Goal: Transaction & Acquisition: Purchase product/service

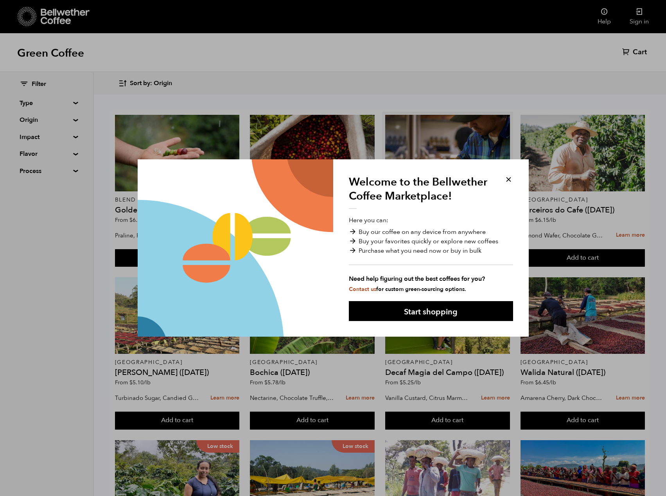
click at [511, 179] on button at bounding box center [508, 179] width 9 height 9
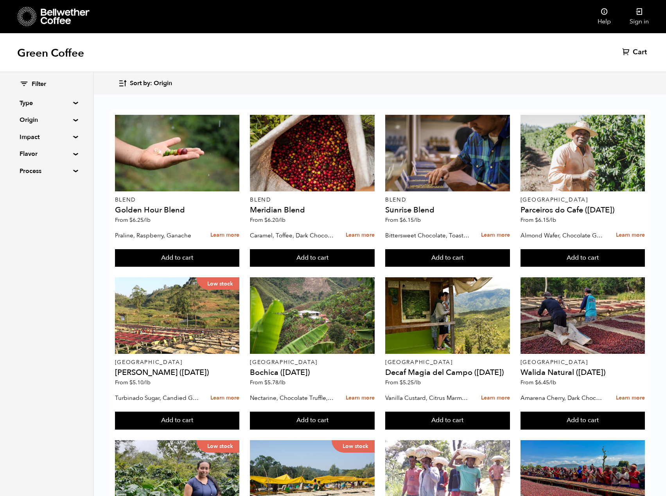
scroll to position [313, 0]
drag, startPoint x: 353, startPoint y: 445, endPoint x: 20, endPoint y: 306, distance: 361.7
click at [20, 306] on div "Filter Type Blend Single Origin Decaf Seasonal Year Round Origin Blend [GEOGRAP…" at bounding box center [47, 284] width 94 height 424
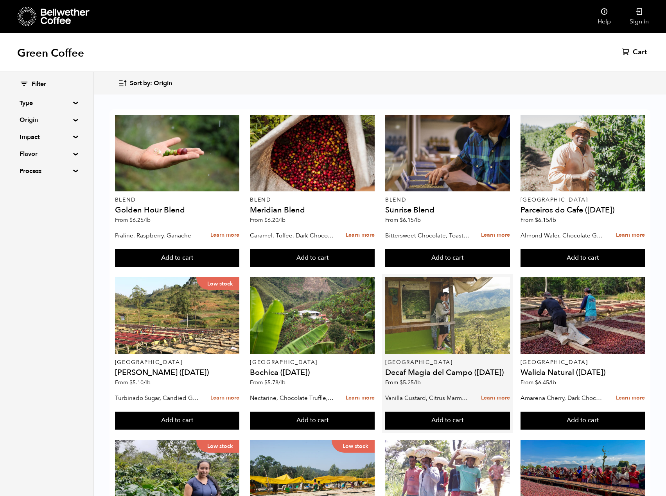
scroll to position [39, 0]
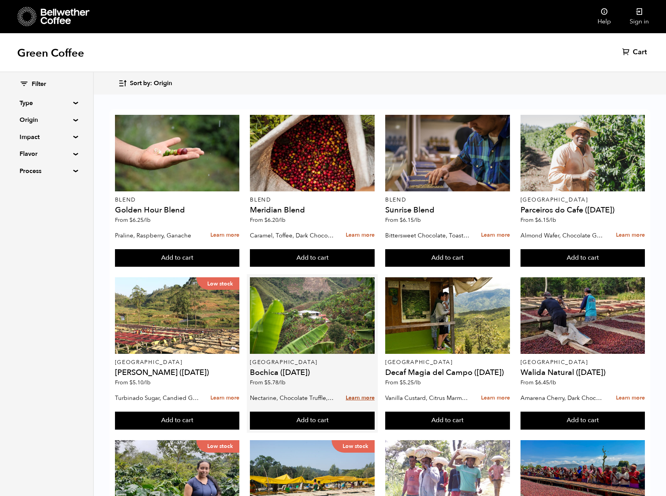
click at [353, 390] on link "Learn more" at bounding box center [359, 398] width 29 height 17
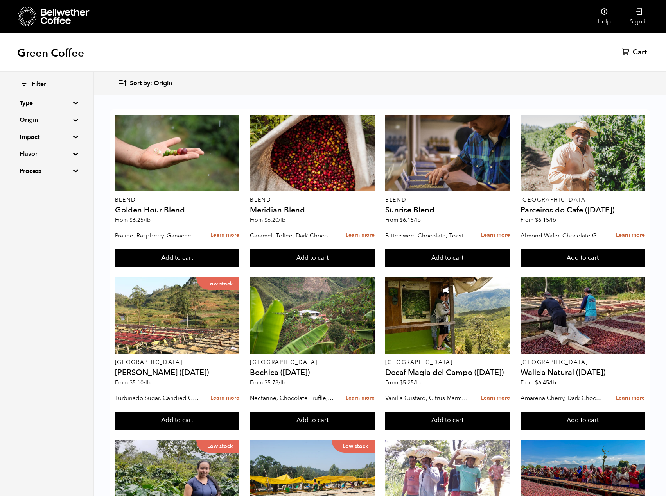
scroll to position [0, 0]
click at [73, 101] on div "Filter Type Blend Single Origin Decaf Seasonal Year Round Origin Blend [GEOGRAP…" at bounding box center [46, 127] width 93 height 111
click at [72, 107] on div "Filter Type Blend Single Origin Decaf Seasonal Year Round Origin Blend [GEOGRAP…" at bounding box center [46, 127] width 93 height 111
click at [71, 102] on summary "Type" at bounding box center [47, 102] width 54 height 9
click at [50, 131] on span "Single Origin" at bounding box center [52, 131] width 43 height 9
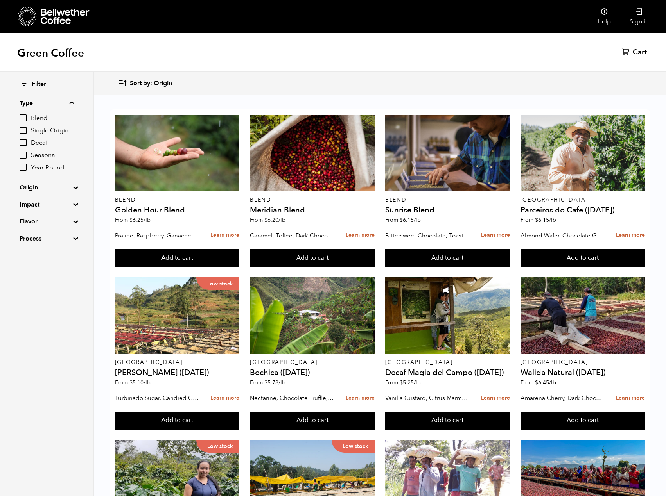
click at [0, 0] on input "Single Origin" at bounding box center [0, 0] width 0 height 0
checkbox input "true"
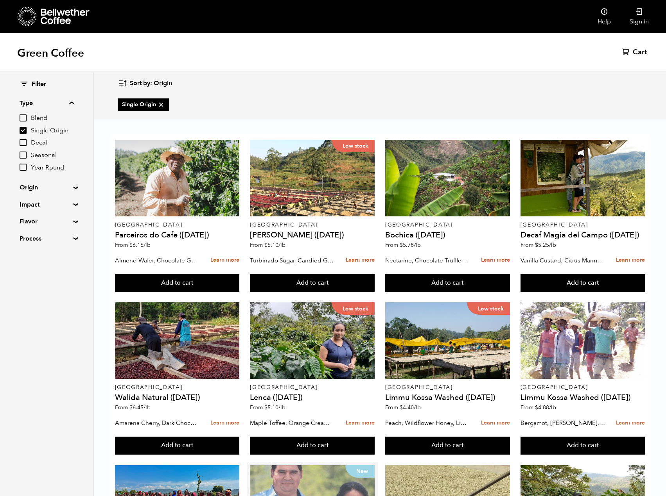
scroll to position [270, 0]
click at [21, 169] on input "Year Round" at bounding box center [23, 167] width 7 height 7
checkbox input "true"
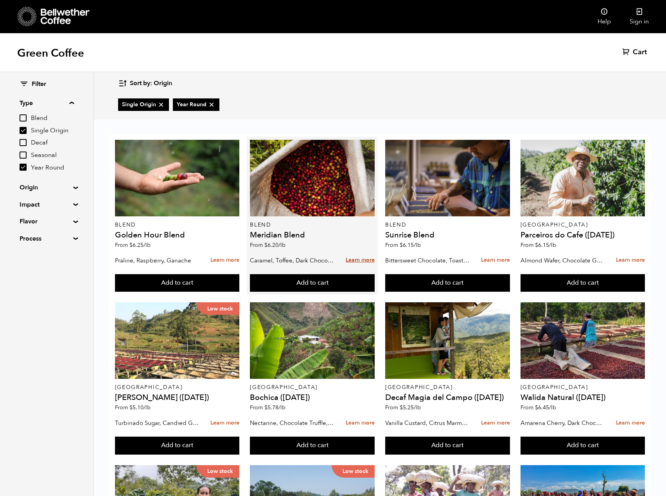
scroll to position [472, 0]
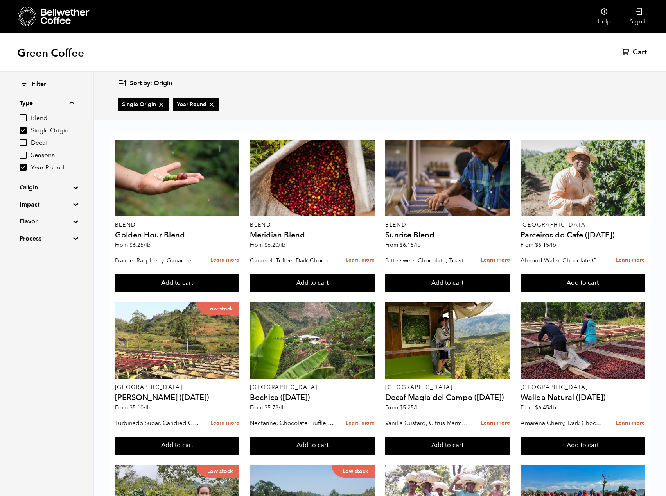
click at [22, 131] on input "Single Origin" at bounding box center [23, 130] width 7 height 7
checkbox input "false"
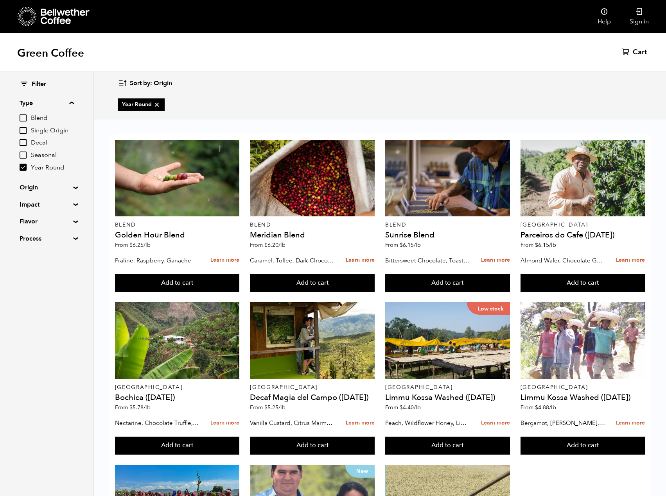
scroll to position [146, 0]
click at [21, 165] on input "Year Round" at bounding box center [23, 167] width 7 height 7
checkbox input "false"
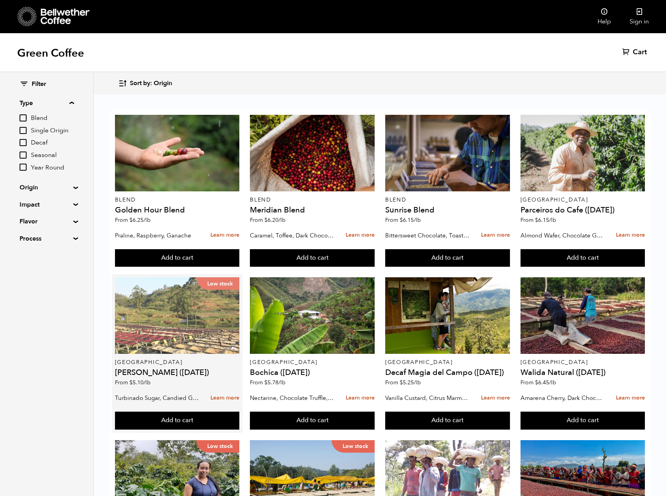
scroll to position [0, 0]
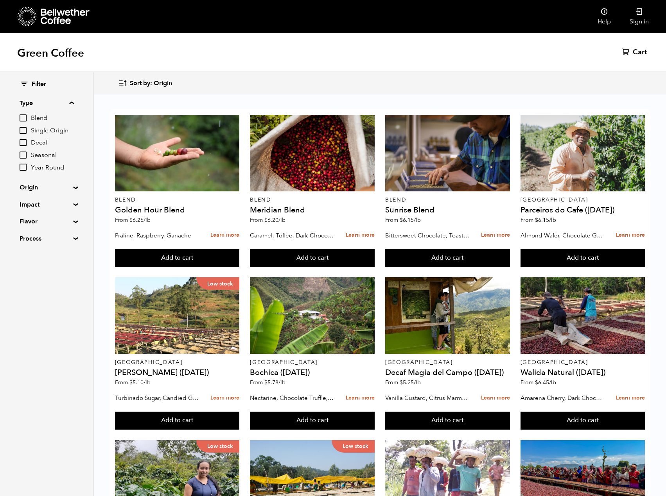
click at [27, 156] on input "Seasonal" at bounding box center [23, 155] width 7 height 7
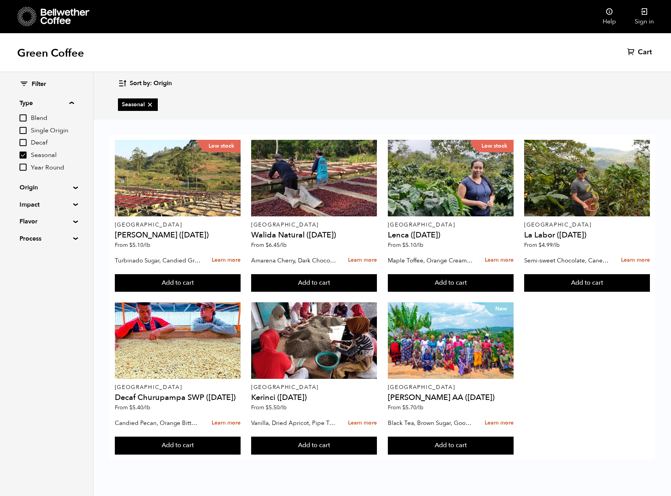
click at [21, 159] on input "Seasonal" at bounding box center [23, 155] width 7 height 7
checkbox input "false"
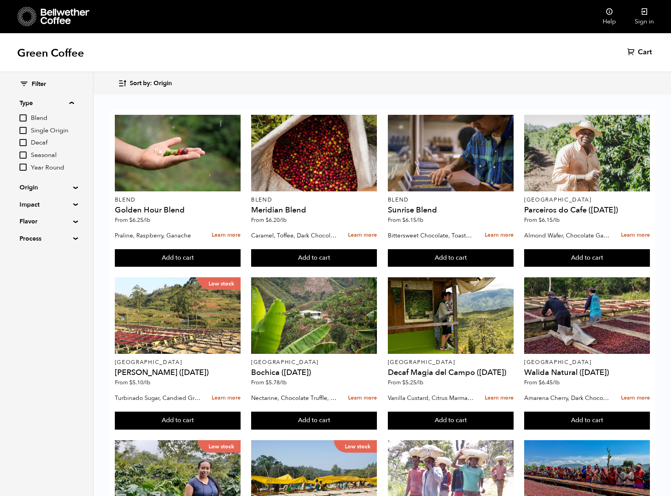
click at [21, 167] on input "Year Round" at bounding box center [23, 167] width 7 height 7
checkbox input "true"
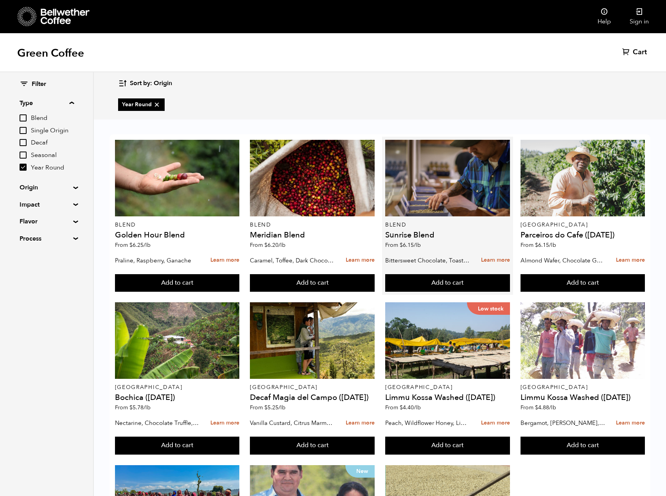
scroll to position [146, 0]
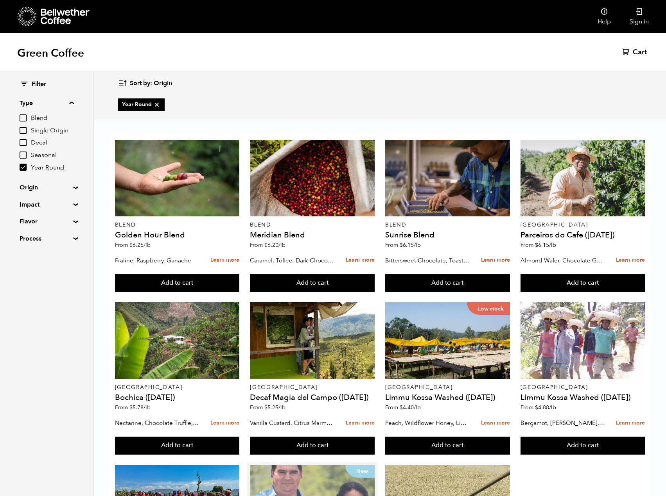
click at [322, 465] on div "New" at bounding box center [312, 503] width 125 height 77
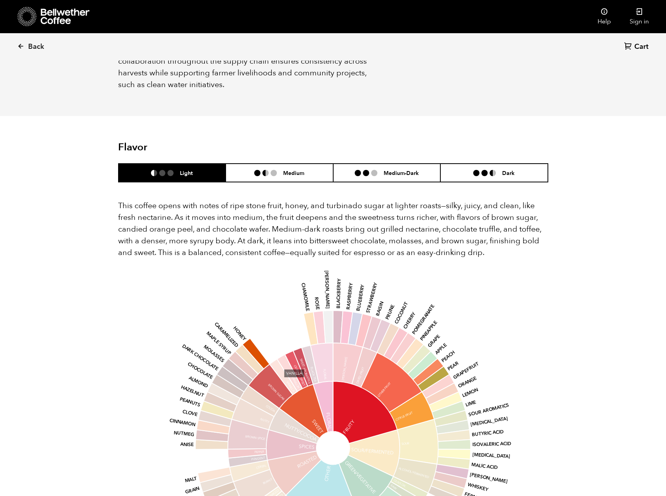
scroll to position [409, 0]
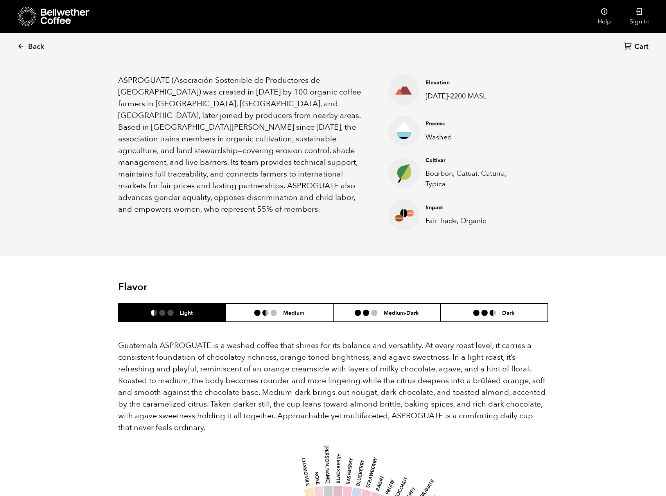
scroll to position [274, 0]
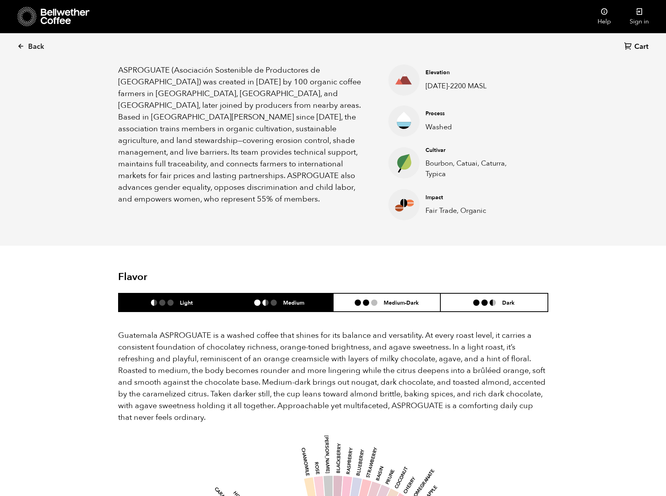
click at [286, 302] on h6 "Medium" at bounding box center [293, 302] width 21 height 7
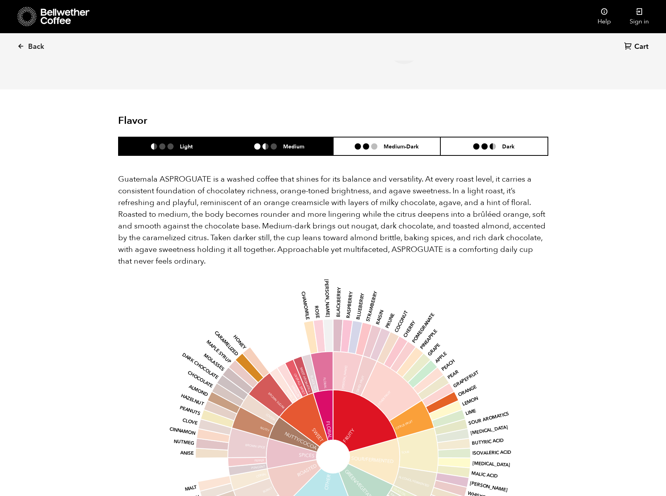
click at [180, 153] on li "Light" at bounding box center [171, 146] width 107 height 18
click at [267, 145] on li at bounding box center [265, 146] width 6 height 6
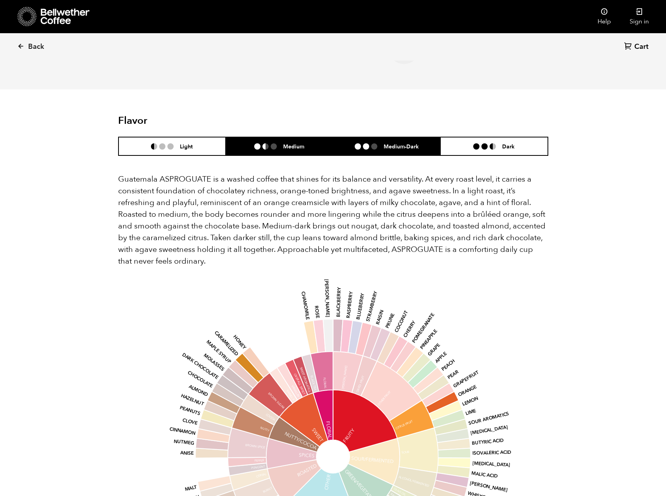
click at [367, 150] on div "Medium-Dark" at bounding box center [386, 146] width 64 height 7
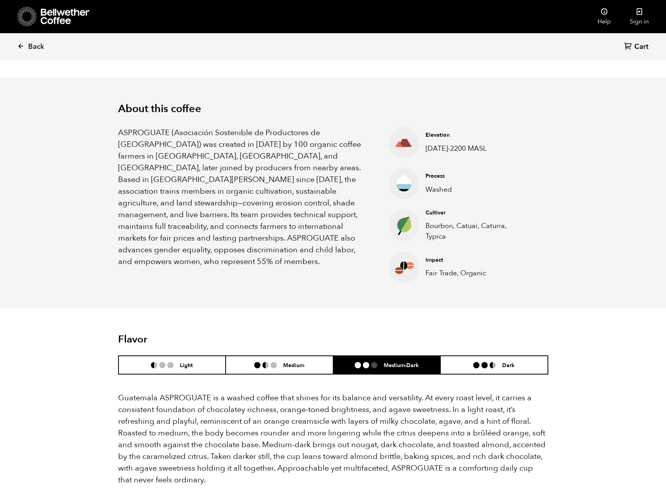
scroll to position [39, 0]
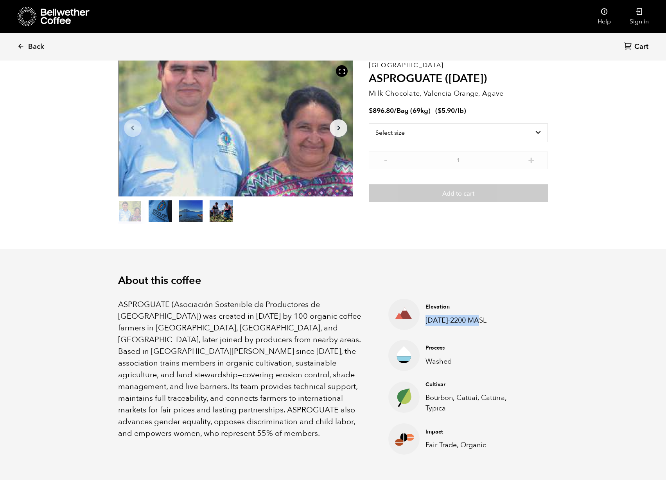
drag, startPoint x: 485, startPoint y: 320, endPoint x: 423, endPoint y: 322, distance: 62.2
click at [423, 322] on div "Elevation 1400-2200 MASL" at bounding box center [473, 314] width 109 height 22
drag, startPoint x: 455, startPoint y: 362, endPoint x: 472, endPoint y: 411, distance: 52.4
click at [472, 411] on ul "Elevation 1400-2200 MASL Process Washed Cultivar Bourbon, Catuai, Caturra, Typi…" at bounding box center [452, 377] width 166 height 156
drag, startPoint x: 493, startPoint y: 447, endPoint x: 424, endPoint y: 320, distance: 144.3
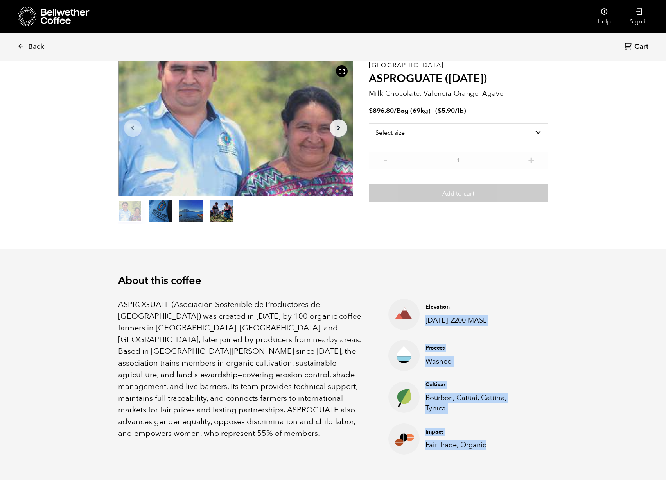
click at [424, 320] on ul "Elevation 1400-2200 MASL Process Washed Cultivar Bourbon, Catuai, Caturra, Typi…" at bounding box center [452, 377] width 166 height 156
click at [438, 129] on select "Select size Bag (69kg) (152 lbs)" at bounding box center [458, 132] width 179 height 19
select select "bag-2"
click at [369, 123] on select "Select size Bag (69kg) (152 lbs)" at bounding box center [458, 132] width 179 height 19
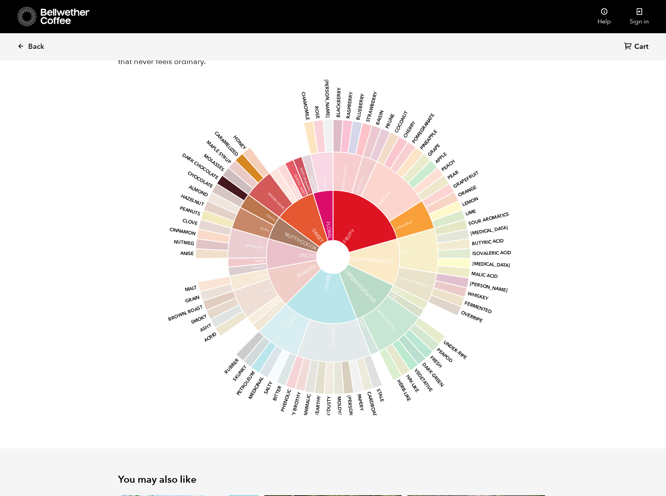
scroll to position [0, 0]
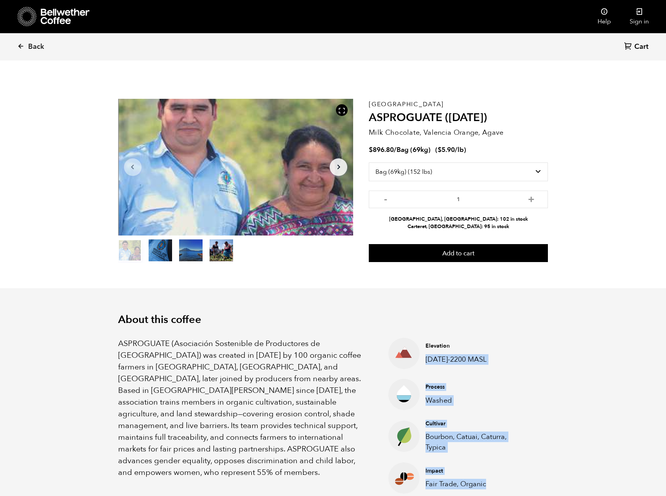
drag, startPoint x: 507, startPoint y: 223, endPoint x: 422, endPoint y: 220, distance: 85.2
click at [422, 220] on li "Alameda, CA: 102 in stock" at bounding box center [458, 219] width 179 height 7
